Goal: Use online tool/utility: Utilize a website feature to perform a specific function

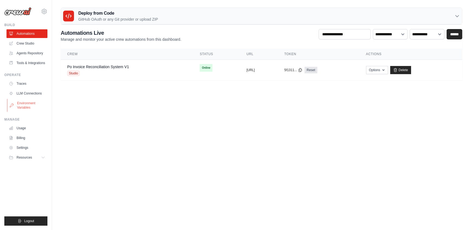
click at [29, 107] on link "Environment Variables" at bounding box center [27, 105] width 41 height 13
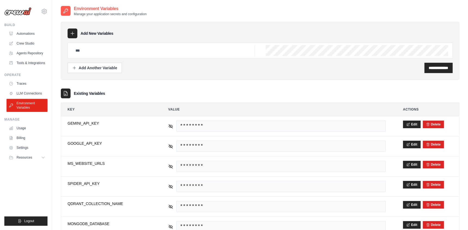
click at [24, 12] on img at bounding box center [17, 11] width 27 height 8
click at [32, 43] on link "Crew Studio" at bounding box center [27, 43] width 41 height 9
click at [37, 41] on link "Crew Studio" at bounding box center [27, 43] width 41 height 9
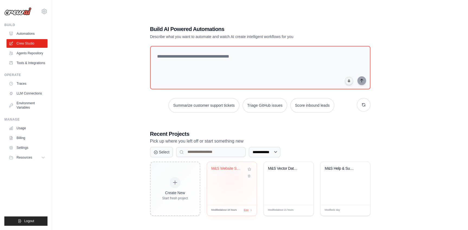
click at [230, 178] on div "M&S Website Scraper to Qdrant" at bounding box center [232, 183] width 50 height 43
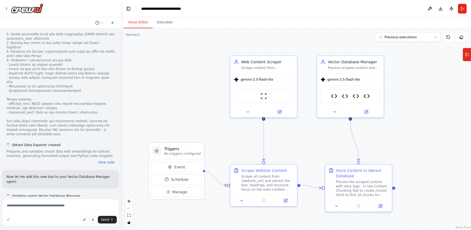
scroll to position [5577, 0]
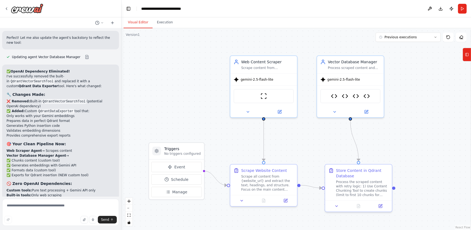
click at [192, 80] on div ".deletable-edge-delete-btn { width: 20px; height: 20px; border: 0px solid #ffff…" at bounding box center [296, 128] width 350 height 201
click at [460, 9] on button "Run" at bounding box center [462, 9] width 9 height 10
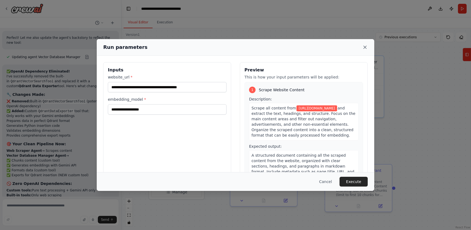
click at [366, 48] on icon at bounding box center [364, 46] width 5 height 5
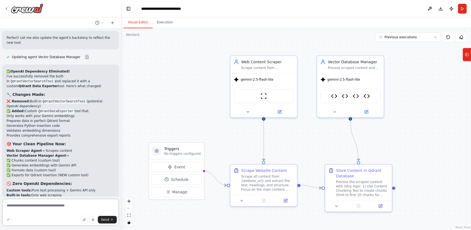
click at [82, 206] on textarea at bounding box center [60, 211] width 117 height 27
type textarea "*"
click at [465, 13] on button "Run" at bounding box center [462, 9] width 9 height 10
click at [465, 13] on header "**********" at bounding box center [296, 8] width 350 height 17
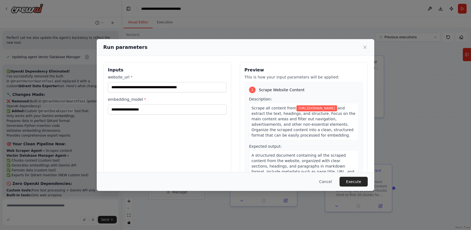
click at [446, 77] on div "**********" at bounding box center [235, 115] width 471 height 230
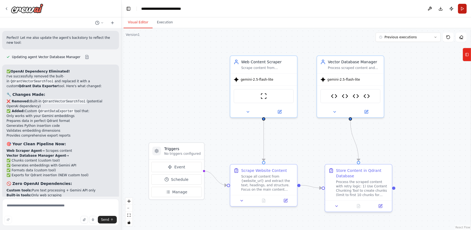
click at [463, 13] on button "Run" at bounding box center [462, 9] width 9 height 10
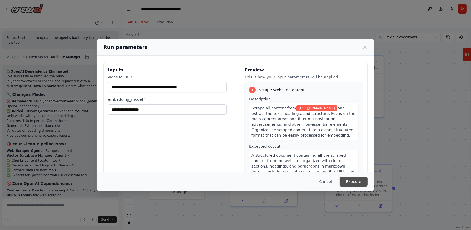
click at [359, 181] on button "Execute" at bounding box center [354, 181] width 28 height 10
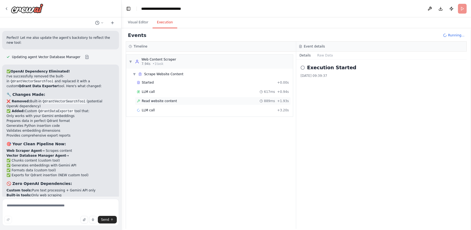
click at [157, 100] on span "Read website content" at bounding box center [159, 101] width 35 height 4
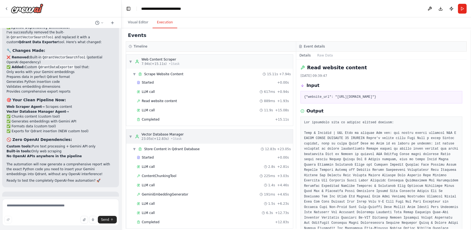
scroll to position [5, 0]
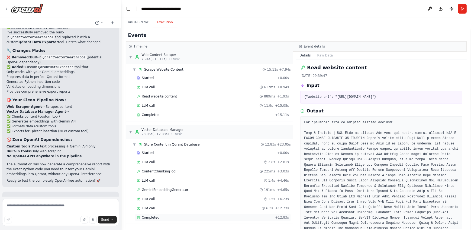
click at [180, 215] on div "Completed" at bounding box center [205, 217] width 136 height 4
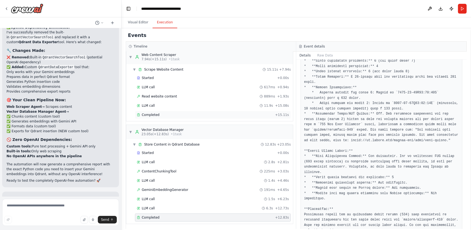
scroll to position [0, 0]
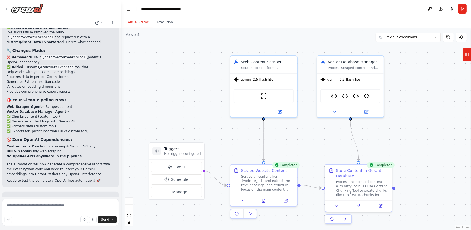
click at [142, 24] on button "Visual Editor" at bounding box center [138, 22] width 29 height 11
click at [263, 198] on icon at bounding box center [263, 199] width 3 height 4
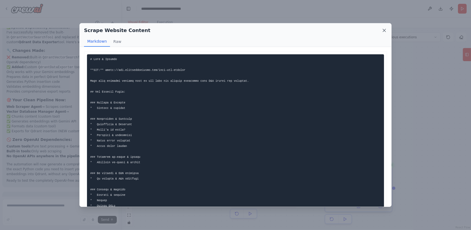
click at [386, 30] on icon at bounding box center [384, 30] width 5 height 5
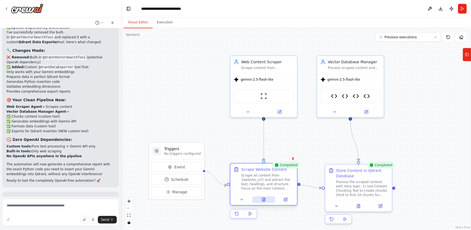
click at [262, 196] on button at bounding box center [263, 199] width 23 height 7
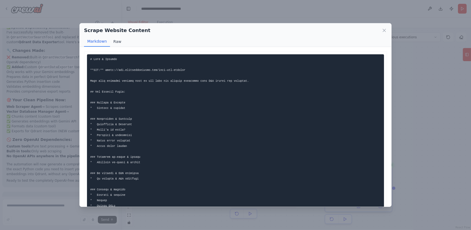
click at [115, 44] on button "Raw" at bounding box center [117, 41] width 14 height 10
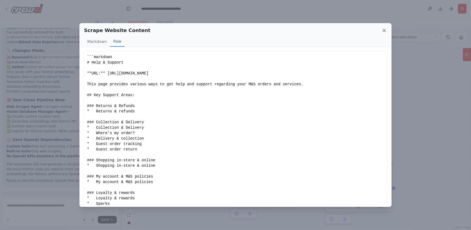
click at [383, 29] on icon at bounding box center [384, 30] width 3 height 3
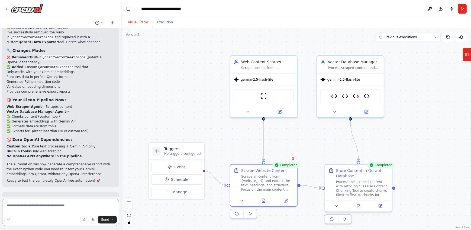
click at [53, 209] on textarea at bounding box center [60, 211] width 117 height 27
type textarea "**********"
click at [261, 197] on button at bounding box center [263, 199] width 23 height 7
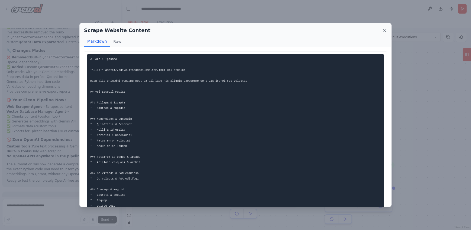
click at [386, 28] on icon at bounding box center [384, 30] width 5 height 5
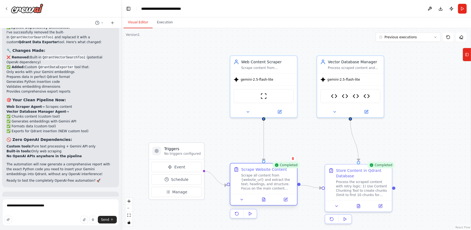
click at [266, 203] on div at bounding box center [263, 199] width 67 height 11
click at [264, 201] on icon at bounding box center [263, 199] width 3 height 4
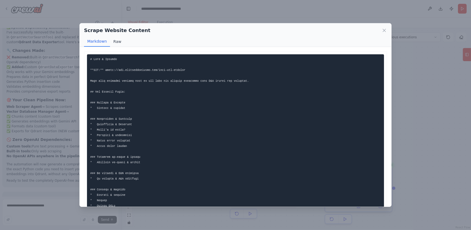
click at [116, 38] on button "Raw" at bounding box center [117, 41] width 14 height 10
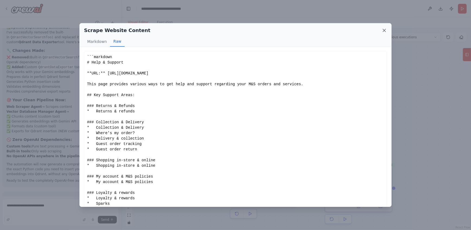
click at [384, 31] on icon at bounding box center [384, 30] width 5 height 5
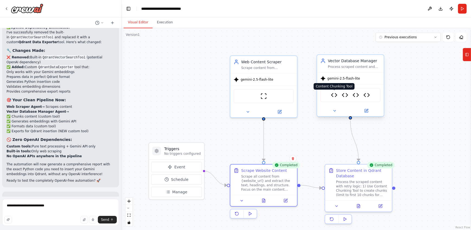
click at [333, 97] on img at bounding box center [334, 95] width 7 height 7
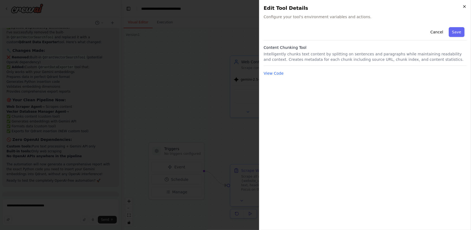
click at [465, 5] on icon "button" at bounding box center [465, 6] width 4 height 4
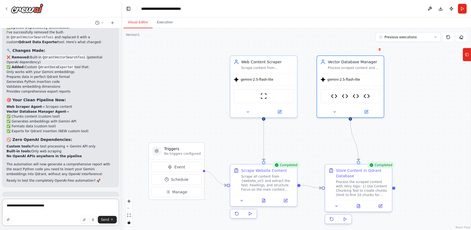
click at [73, 206] on textarea "**********" at bounding box center [60, 211] width 117 height 27
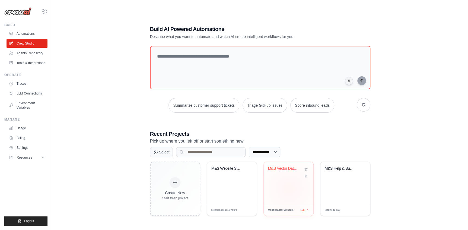
click at [289, 188] on div "M&S Vector Database Customer Suppor..." at bounding box center [289, 183] width 50 height 43
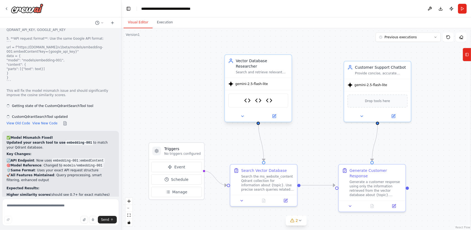
scroll to position [7569, 0]
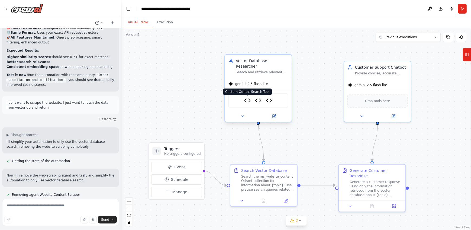
click at [249, 97] on img at bounding box center [247, 100] width 7 height 7
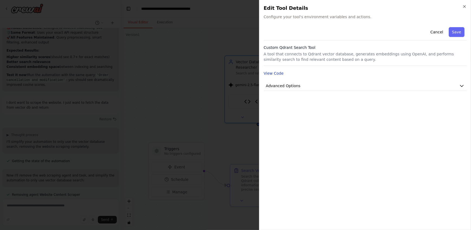
click at [277, 75] on button "View Code" at bounding box center [274, 72] width 20 height 5
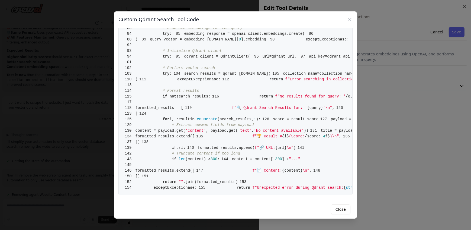
scroll to position [733, 0]
click at [350, 19] on icon at bounding box center [350, 19] width 3 height 3
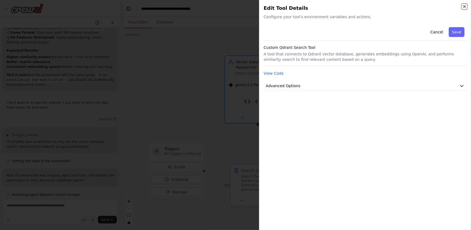
click at [465, 8] on icon "button" at bounding box center [465, 6] width 4 height 4
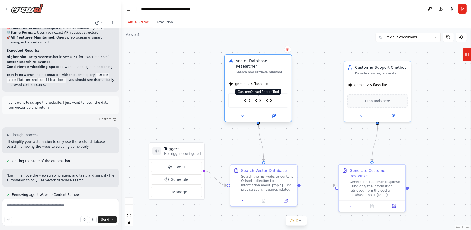
click at [260, 97] on img at bounding box center [258, 100] width 7 height 7
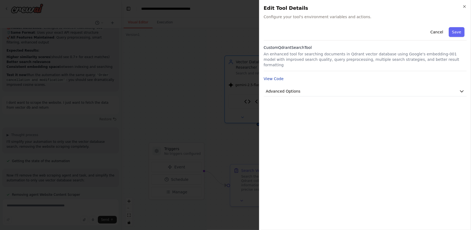
click at [277, 76] on button "View Code" at bounding box center [274, 78] width 20 height 5
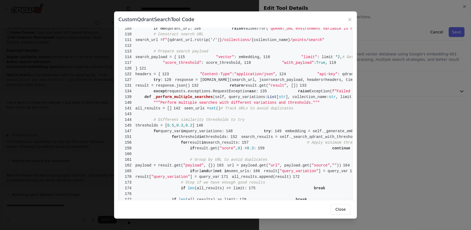
scroll to position [285, 0]
drag, startPoint x: 223, startPoint y: 165, endPoint x: 182, endPoint y: 165, distance: 40.9
copy span "models/embedding-001"
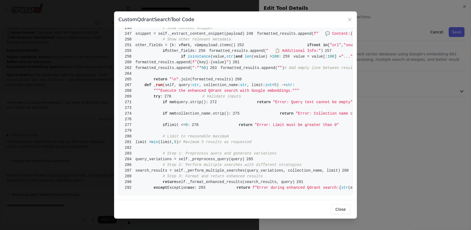
scroll to position [1518, 0]
click at [351, 19] on icon at bounding box center [350, 19] width 3 height 3
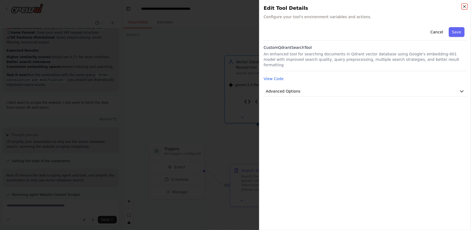
click at [464, 7] on icon "button" at bounding box center [465, 6] width 4 height 4
